Goal: Find specific page/section: Find specific page/section

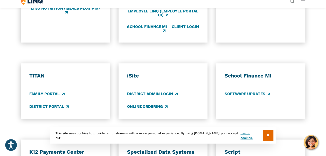
scroll to position [396, 0]
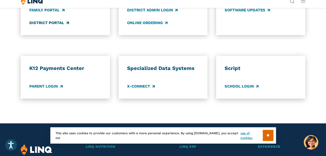
click at [69, 26] on link "District Portal" at bounding box center [48, 23] width 39 height 6
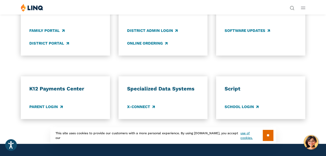
scroll to position [373, 0]
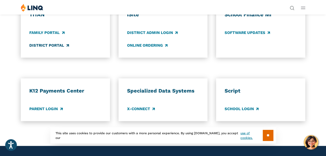
click at [45, 48] on link "District Portal" at bounding box center [48, 45] width 39 height 6
